Goal: Contribute content: Contribute content

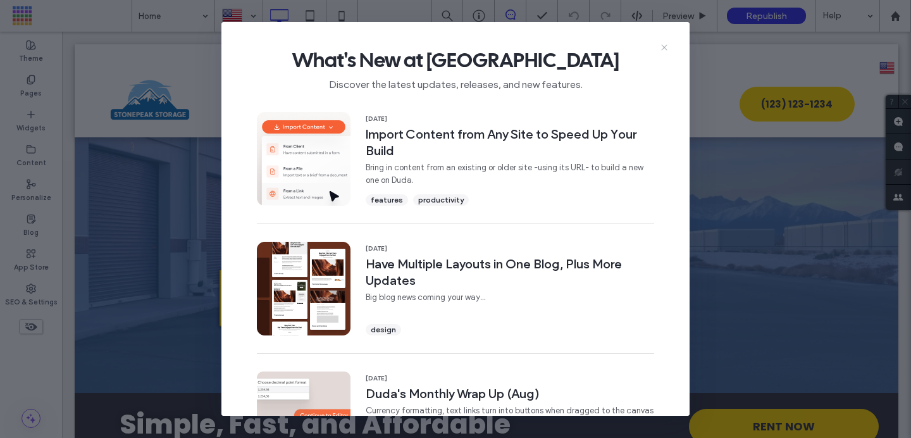
click at [665, 47] on icon at bounding box center [664, 47] width 10 height 10
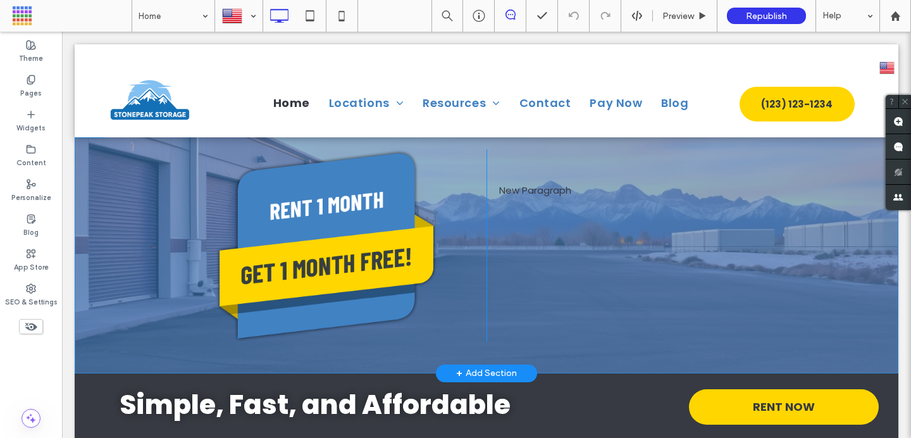
scroll to position [23, 0]
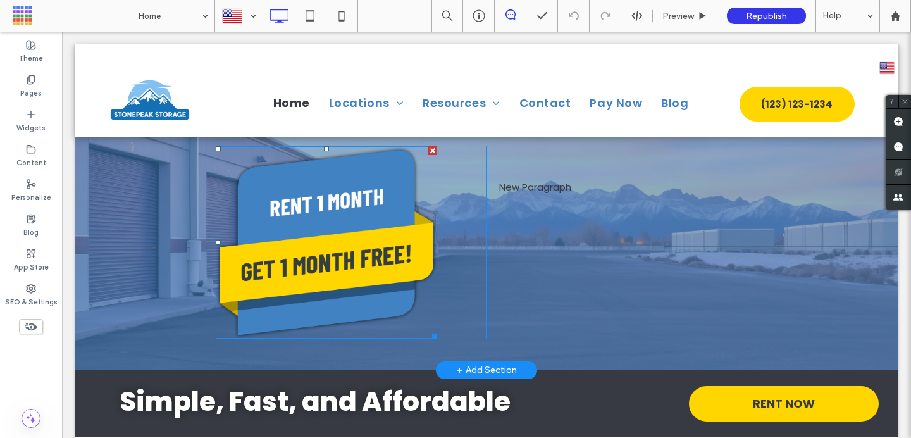
click at [377, 234] on img at bounding box center [326, 242] width 221 height 192
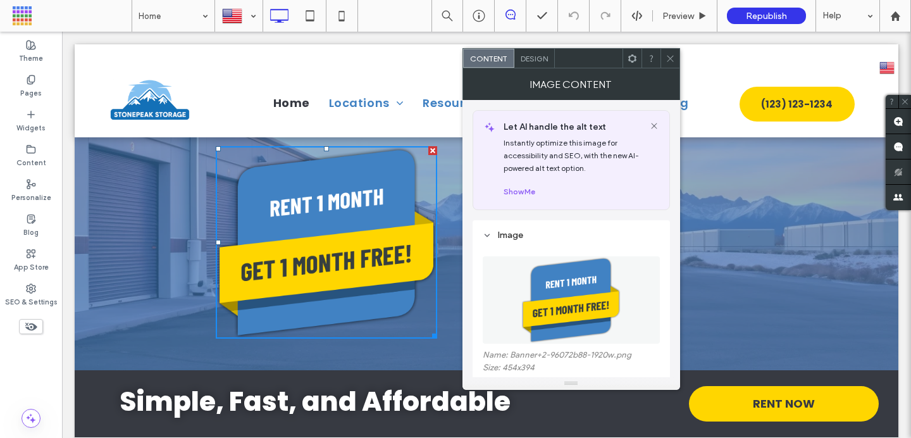
click at [673, 58] on icon at bounding box center [669, 58] width 9 height 9
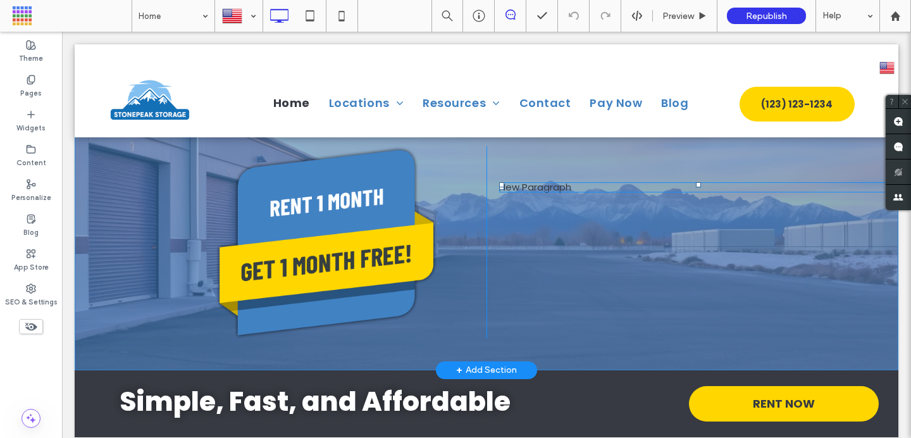
click at [559, 188] on p "New Paragraph" at bounding box center [698, 187] width 399 height 8
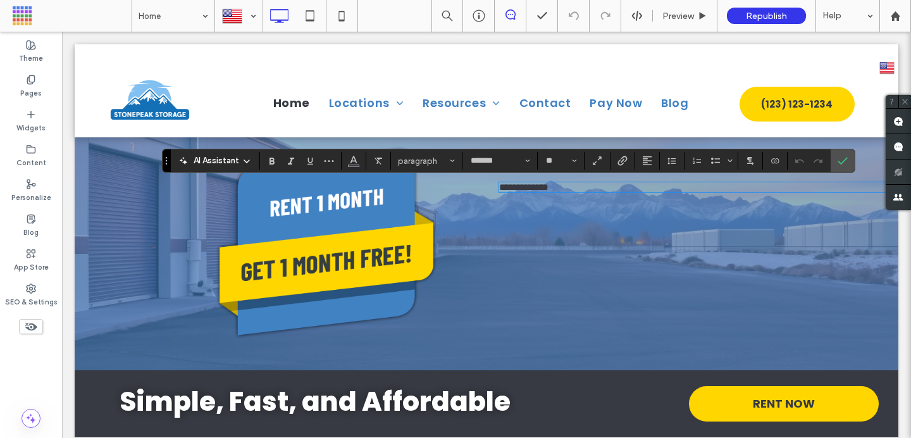
type input "*******"
type input "**"
click at [844, 157] on icon "Confirm" at bounding box center [842, 161] width 10 height 10
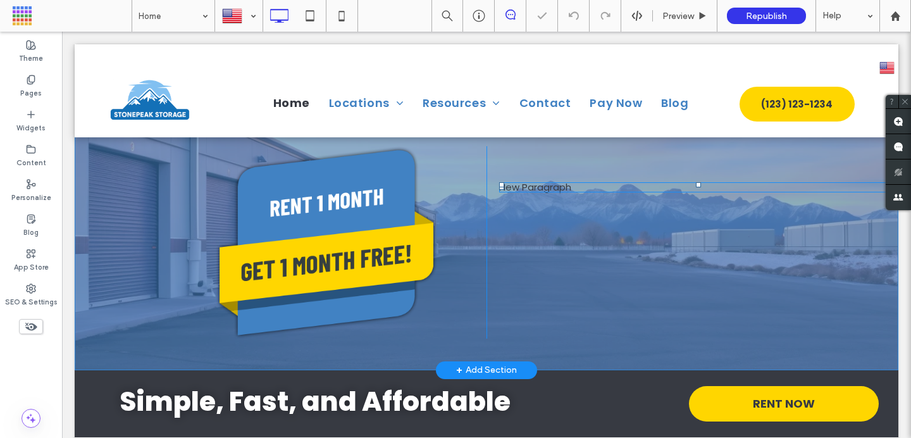
click at [540, 183] on p "New Paragraph" at bounding box center [698, 187] width 399 height 8
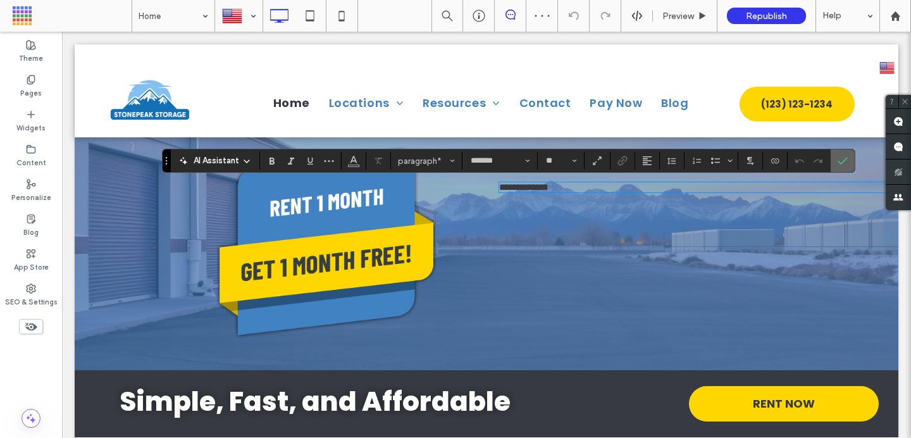
click at [837, 161] on icon "Confirm" at bounding box center [842, 161] width 10 height 10
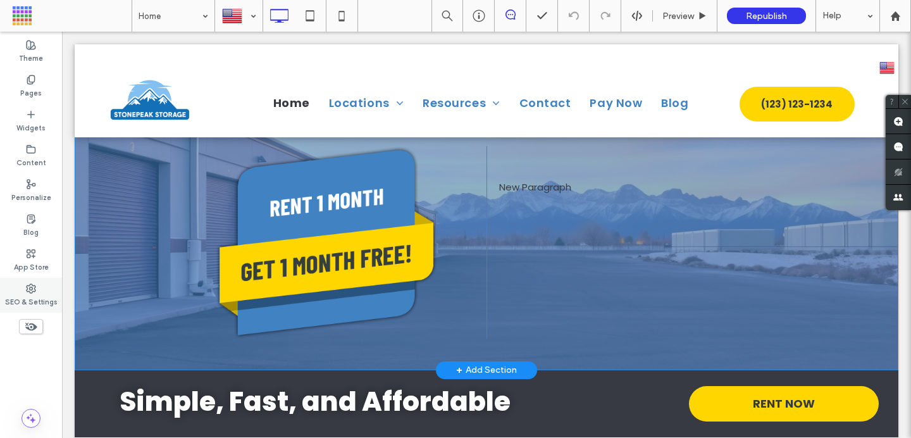
click at [32, 287] on use at bounding box center [31, 288] width 9 height 9
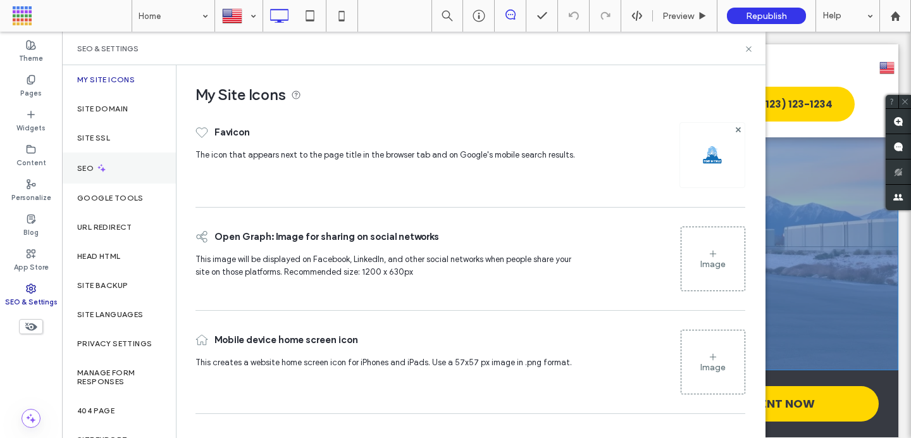
click at [90, 166] on label "SEO" at bounding box center [86, 168] width 19 height 9
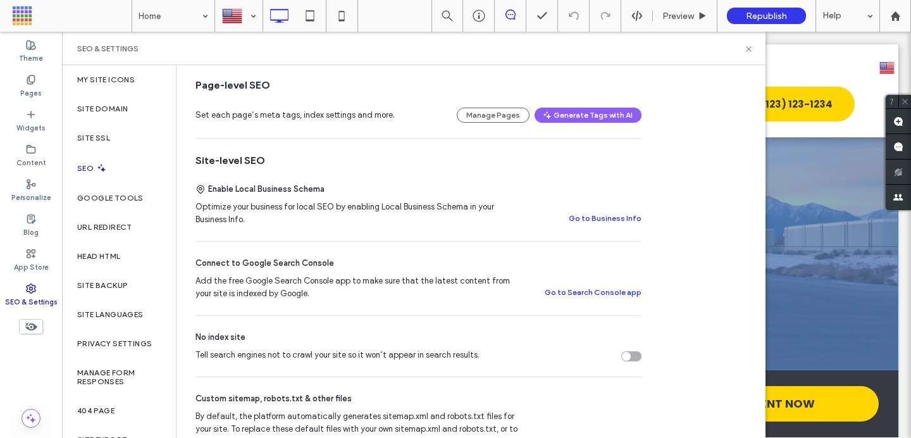
scroll to position [169, 0]
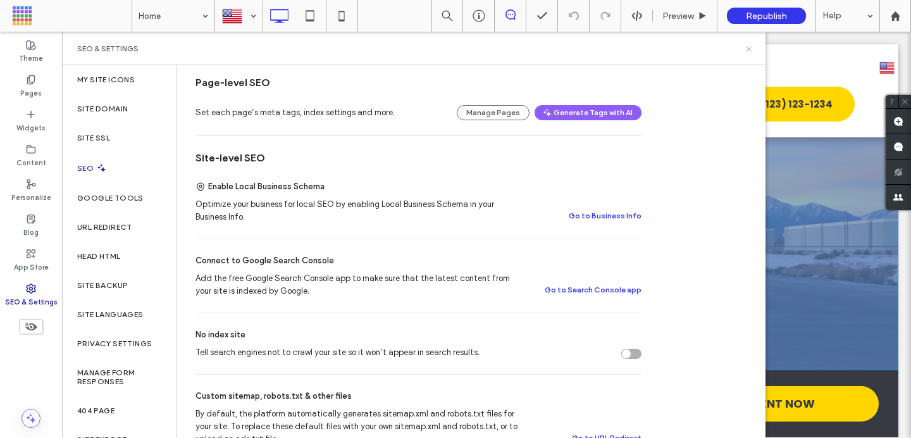
click at [749, 47] on icon at bounding box center [748, 48] width 9 height 9
